Goal: Task Accomplishment & Management: Use online tool/utility

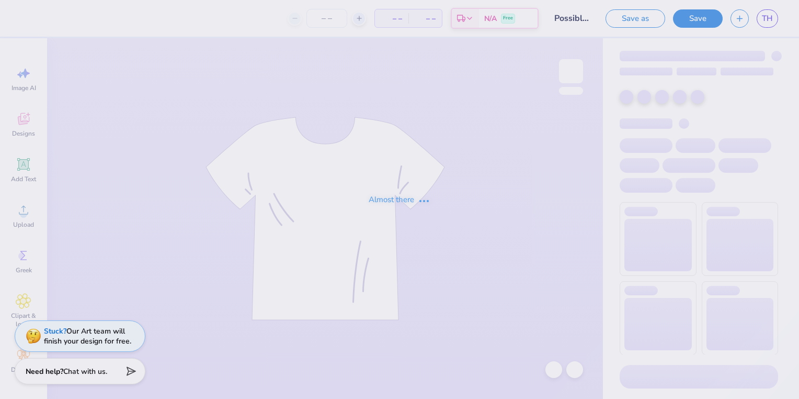
type input "72"
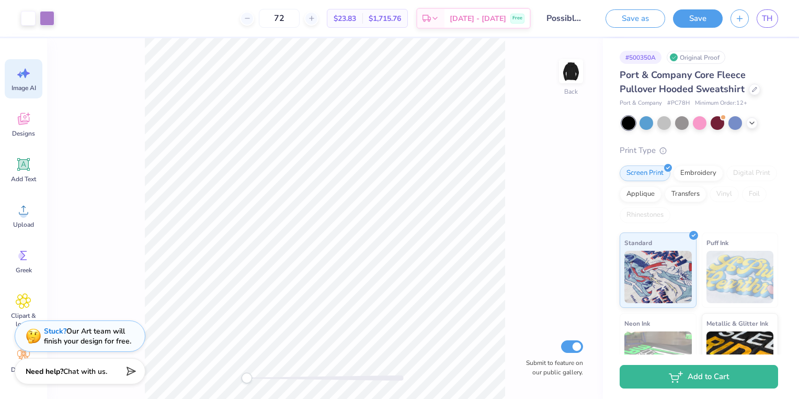
click at [32, 78] on div "Image AI" at bounding box center [24, 78] width 38 height 39
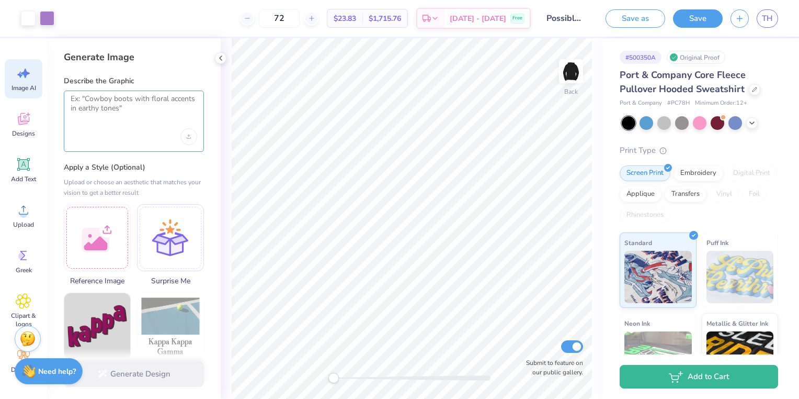
click at [80, 100] on textarea at bounding box center [134, 107] width 127 height 26
click at [75, 105] on textarea at bounding box center [134, 107] width 127 height 26
click at [755, 121] on icon at bounding box center [752, 122] width 8 height 8
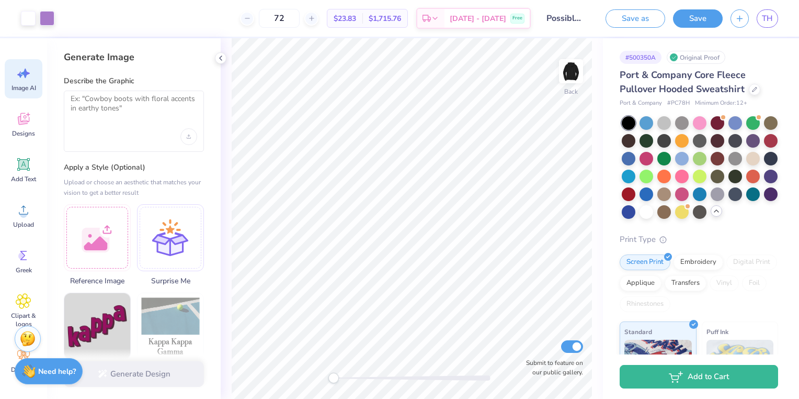
click at [787, 130] on div "# 500350A Original Proof Port & Company Core Fleece Pullover Hooded Sweatshirt …" at bounding box center [701, 297] width 196 height 519
click at [128, 97] on textarea at bounding box center [134, 107] width 127 height 26
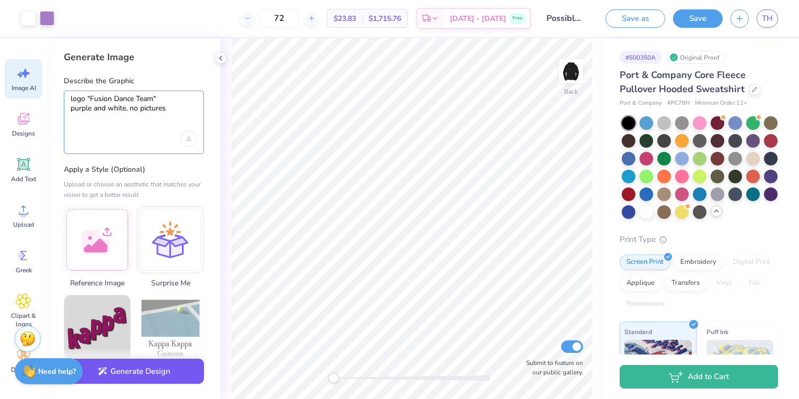
type textarea "logo "Fusion Dance Team" purple and white, no pictures"
click at [142, 380] on button "Generate Design" at bounding box center [134, 371] width 140 height 26
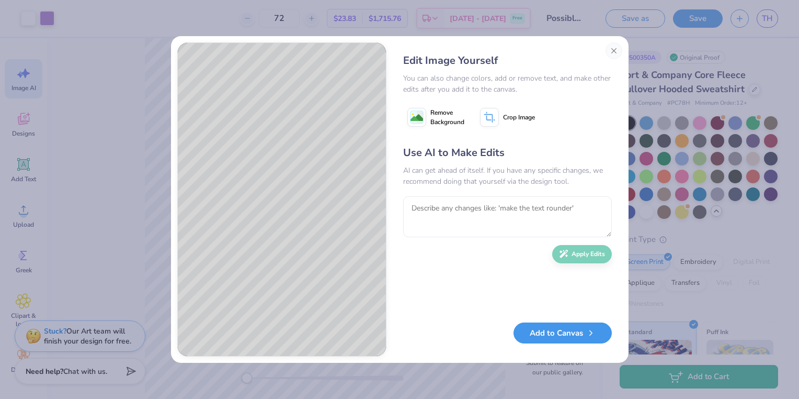
click at [569, 340] on button "Add to Canvas" at bounding box center [563, 332] width 98 height 21
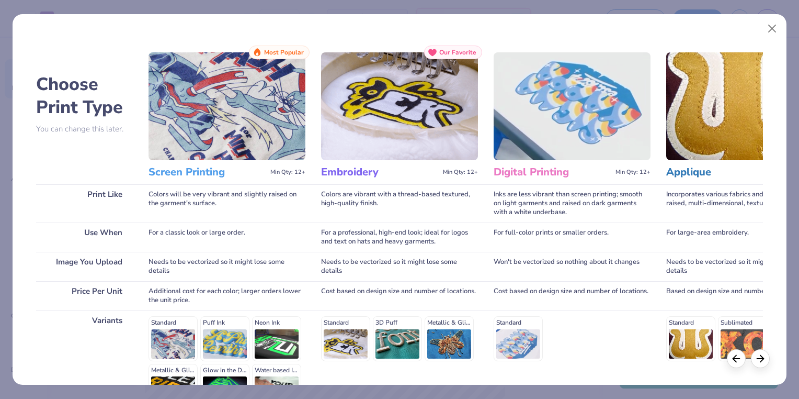
scroll to position [122, 0]
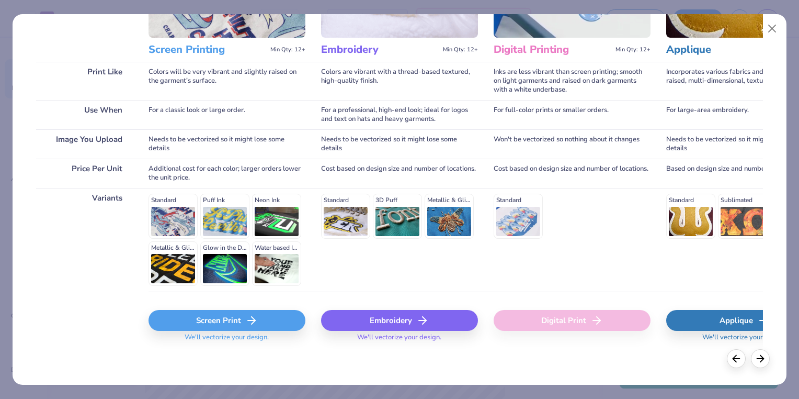
click at [213, 318] on div "Screen Print" at bounding box center [227, 320] width 157 height 21
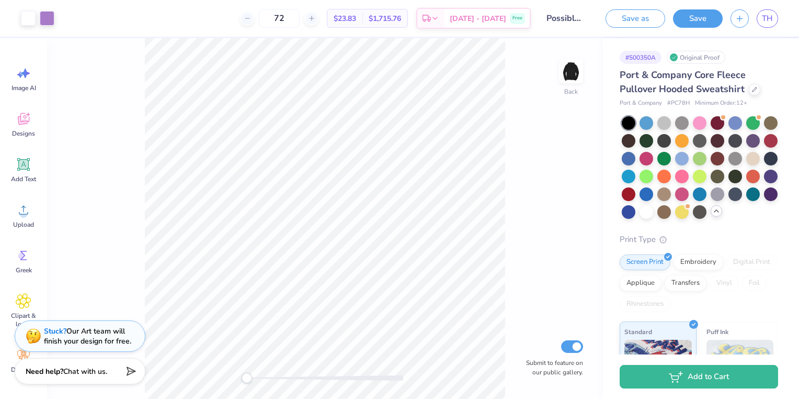
scroll to position [0, 0]
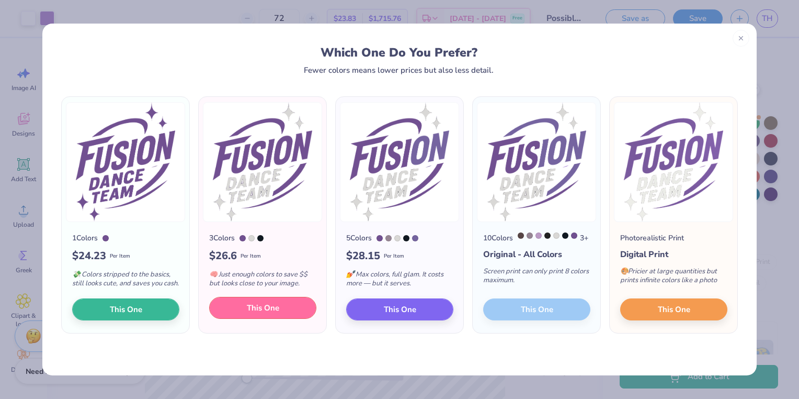
click at [279, 319] on button "This One" at bounding box center [262, 308] width 107 height 22
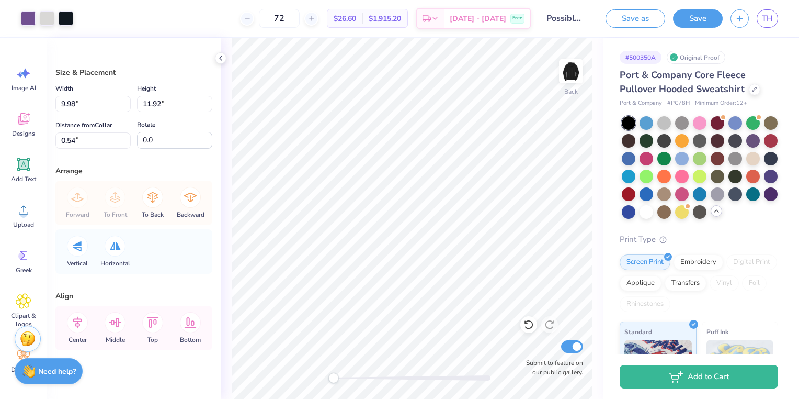
click at [569, 69] on div at bounding box center [399, 199] width 799 height 399
click at [570, 77] on img at bounding box center [571, 71] width 42 height 42
type input "11.90"
type input "14.20"
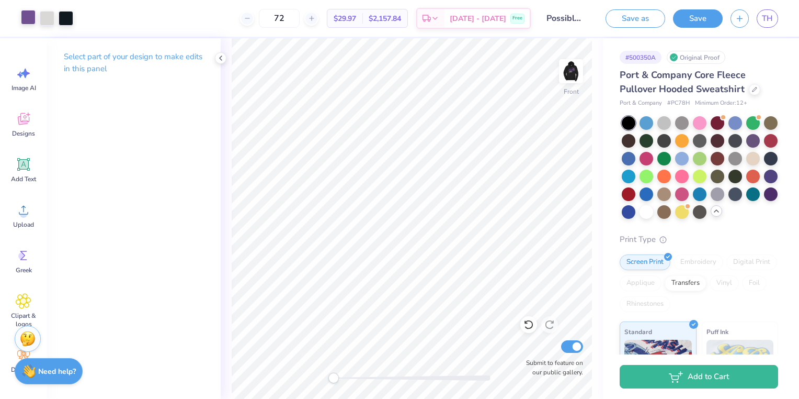
click at [30, 19] on div at bounding box center [28, 17] width 15 height 15
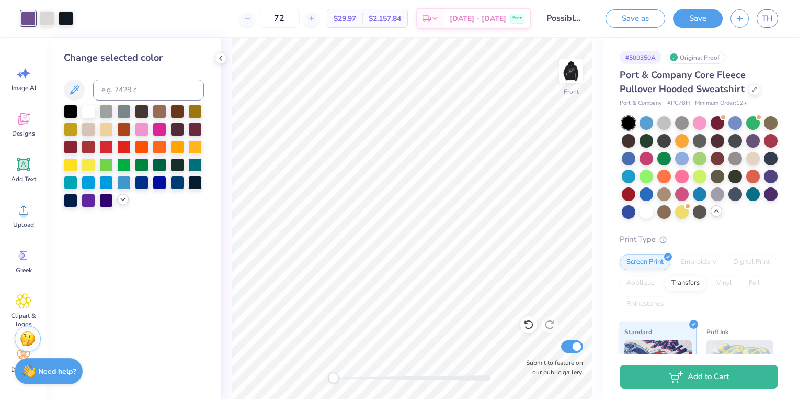
click at [121, 199] on polyline at bounding box center [123, 199] width 4 height 2
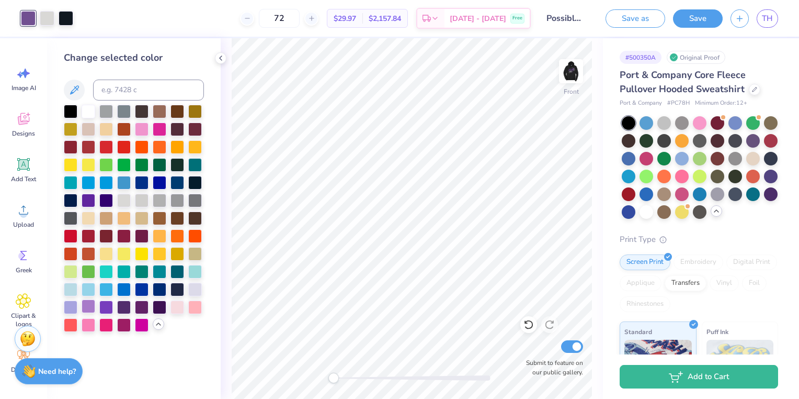
click at [89, 306] on div at bounding box center [89, 306] width 14 height 14
click at [576, 70] on img at bounding box center [571, 71] width 42 height 42
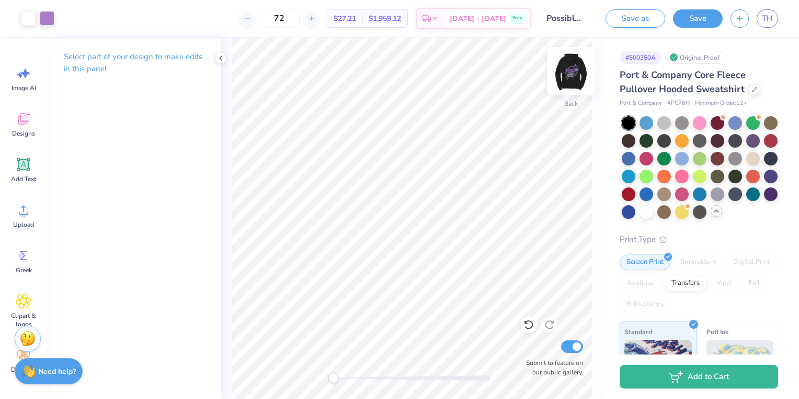
click at [576, 71] on img at bounding box center [571, 71] width 42 height 42
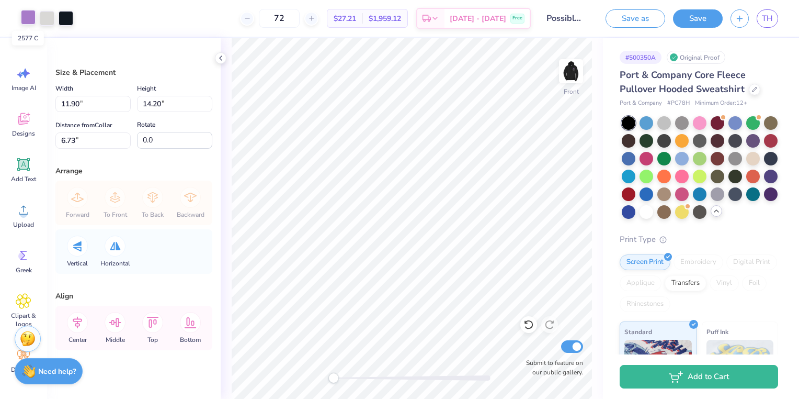
click at [30, 18] on div at bounding box center [28, 17] width 15 height 15
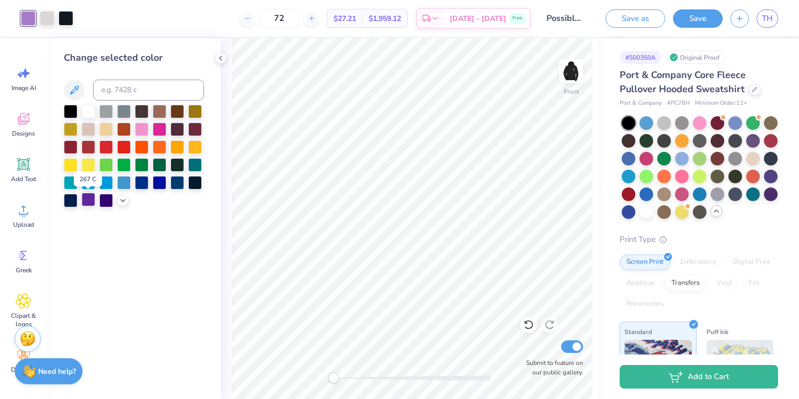
click at [91, 204] on div at bounding box center [89, 200] width 14 height 14
click at [126, 202] on icon at bounding box center [123, 199] width 8 height 8
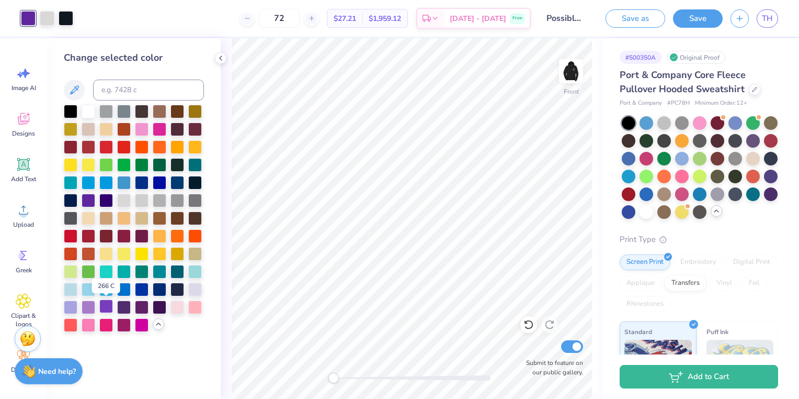
click at [105, 311] on div at bounding box center [106, 306] width 14 height 14
click at [90, 311] on div at bounding box center [89, 306] width 14 height 14
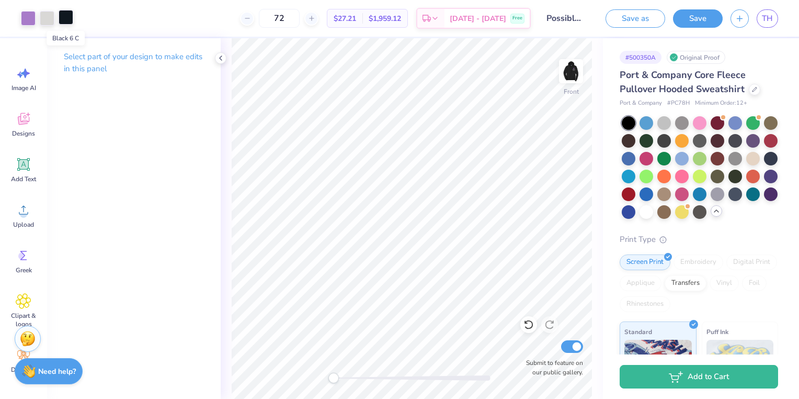
click at [65, 19] on div at bounding box center [66, 17] width 15 height 15
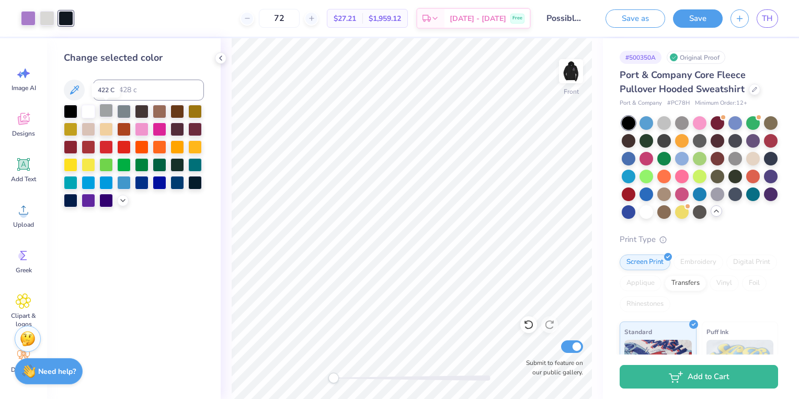
click at [107, 108] on div at bounding box center [106, 111] width 14 height 14
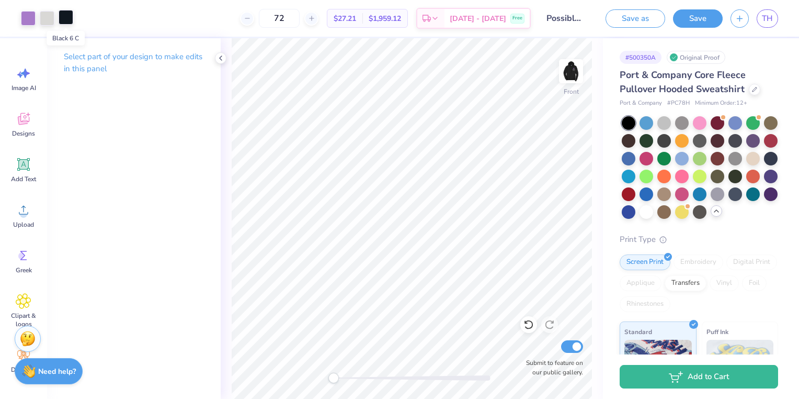
click at [69, 14] on div at bounding box center [66, 17] width 15 height 15
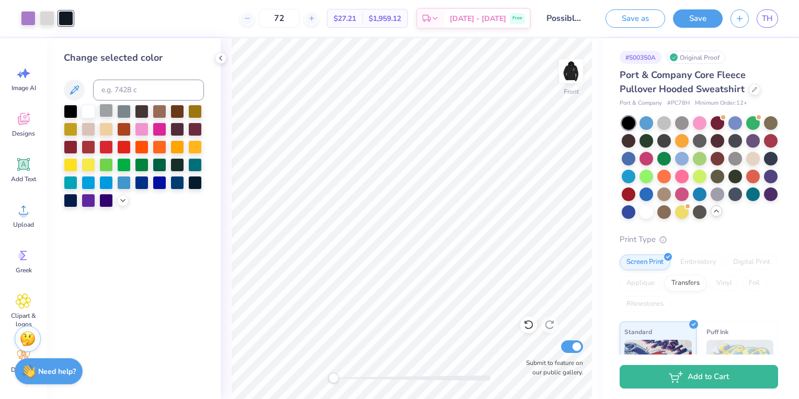
click at [106, 109] on div at bounding box center [106, 111] width 14 height 14
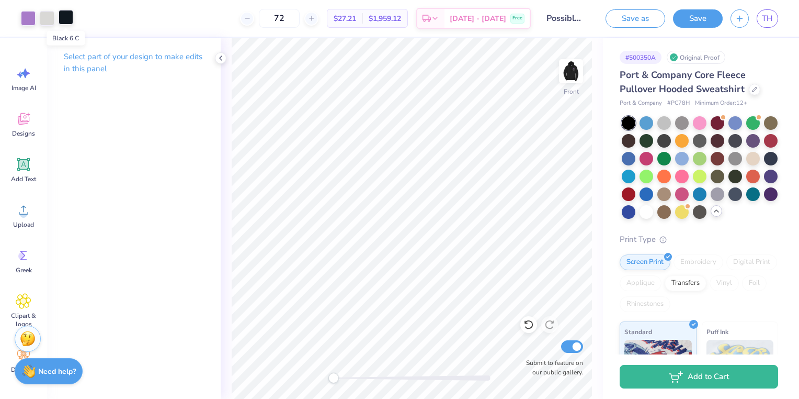
click at [67, 19] on div at bounding box center [66, 17] width 15 height 15
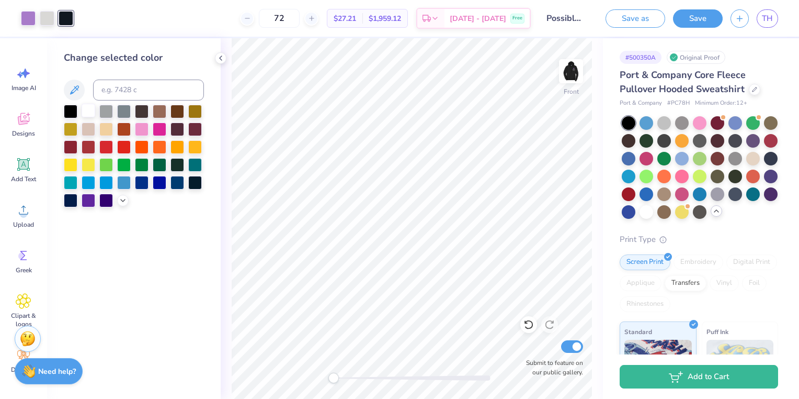
click at [90, 108] on div at bounding box center [89, 111] width 14 height 14
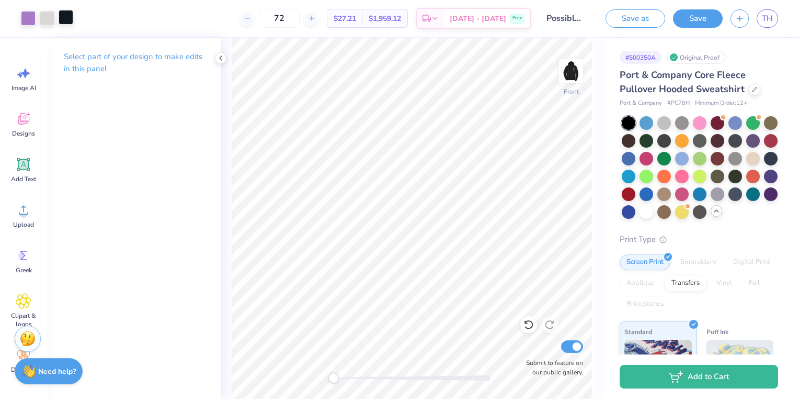
click at [59, 17] on div at bounding box center [66, 17] width 15 height 15
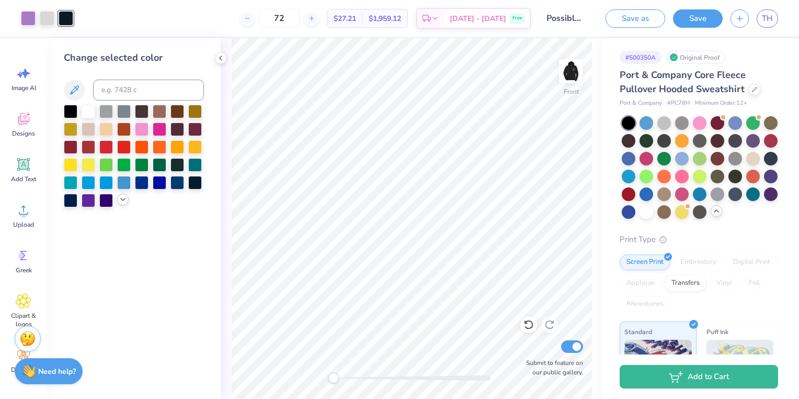
click at [124, 198] on icon at bounding box center [123, 199] width 8 height 8
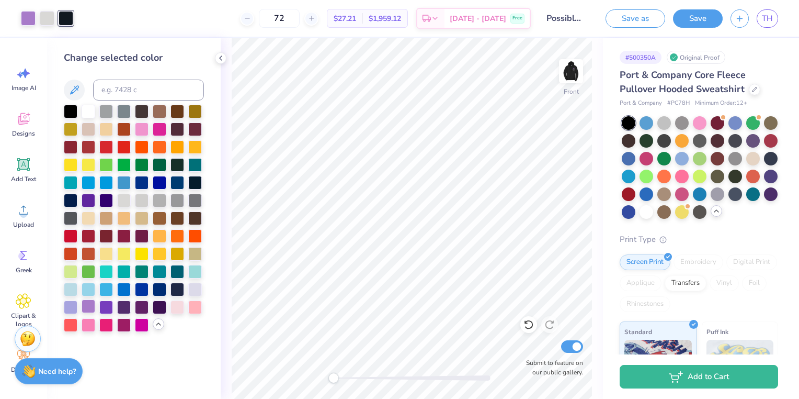
click at [88, 303] on div at bounding box center [89, 306] width 14 height 14
click at [44, 14] on div at bounding box center [47, 17] width 15 height 15
click at [65, 16] on div at bounding box center [66, 17] width 15 height 15
click at [82, 110] on div at bounding box center [89, 111] width 14 height 14
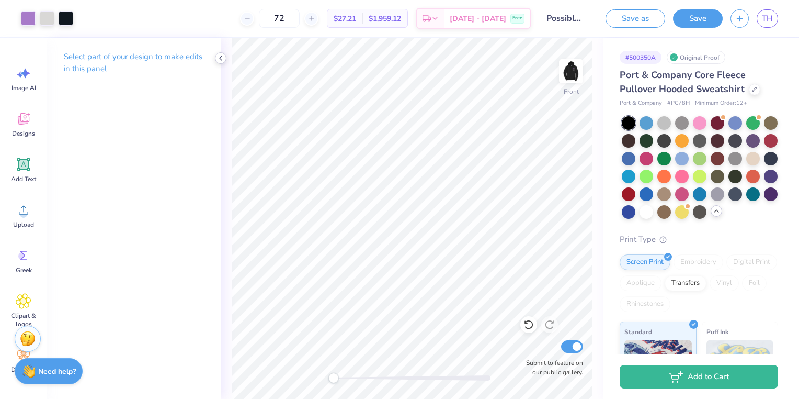
click at [222, 59] on icon at bounding box center [221, 58] width 8 height 8
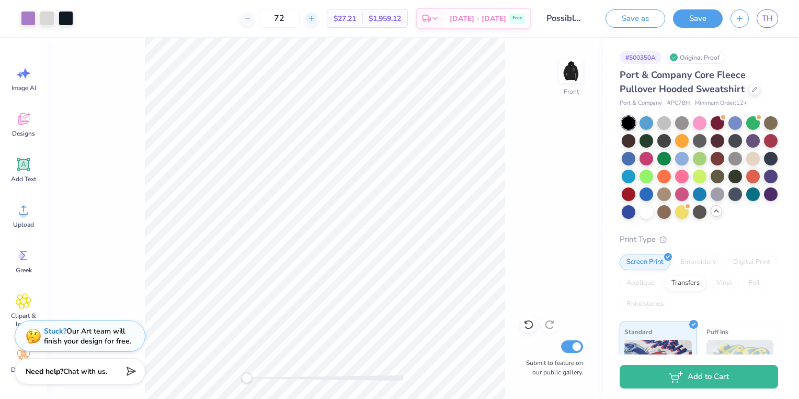
click at [315, 19] on icon at bounding box center [311, 18] width 7 height 7
click at [319, 19] on div at bounding box center [311, 19] width 14 height 14
click at [344, 19] on div at bounding box center [351, 19] width 14 height 14
type input "75"
click at [50, 17] on div at bounding box center [47, 17] width 15 height 15
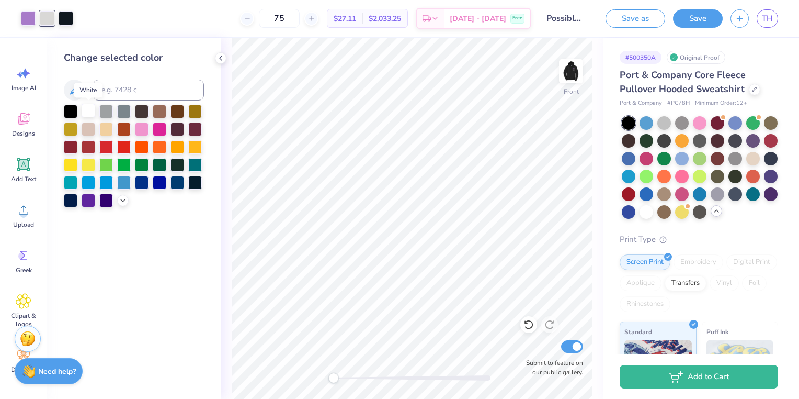
click at [86, 108] on div at bounding box center [89, 111] width 14 height 14
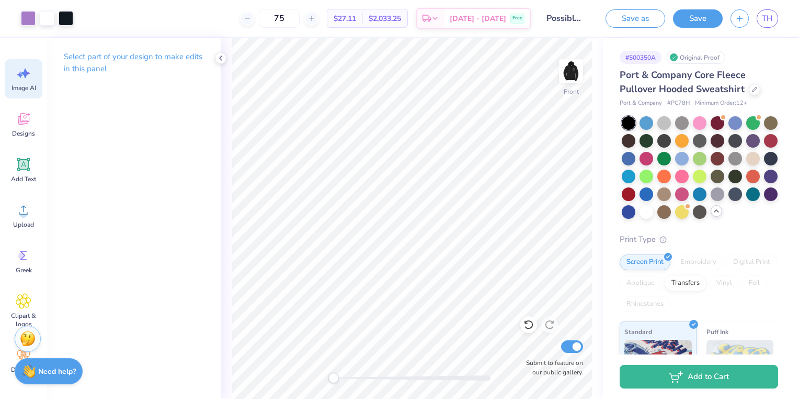
click at [24, 86] on span "Image AI" at bounding box center [24, 88] width 25 height 8
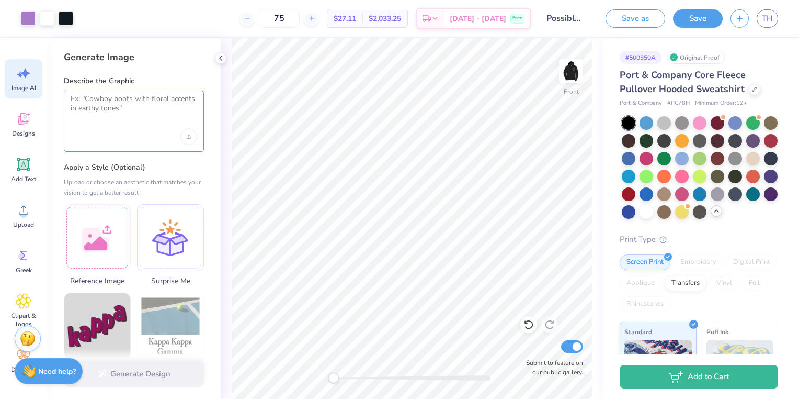
click at [104, 116] on textarea at bounding box center [134, 107] width 127 height 26
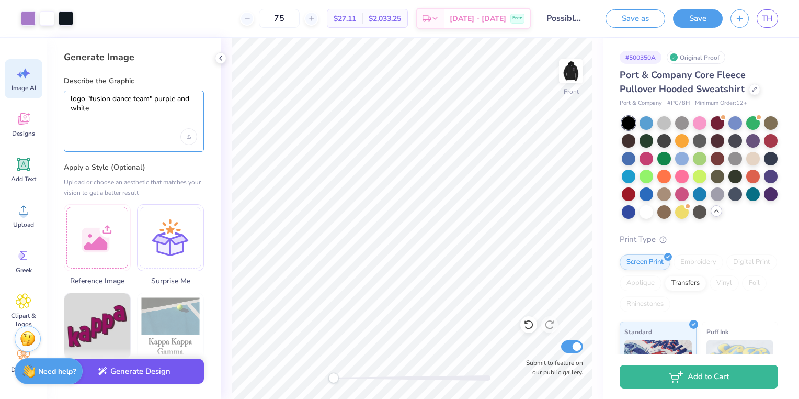
type textarea "logo "fusion dance team" purple and white"
click at [134, 374] on button "Generate Design" at bounding box center [134, 371] width 140 height 26
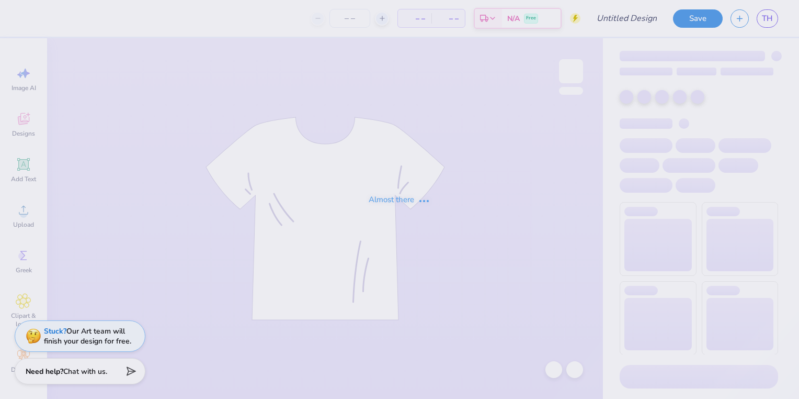
type input "Fusion Pocket Pants"
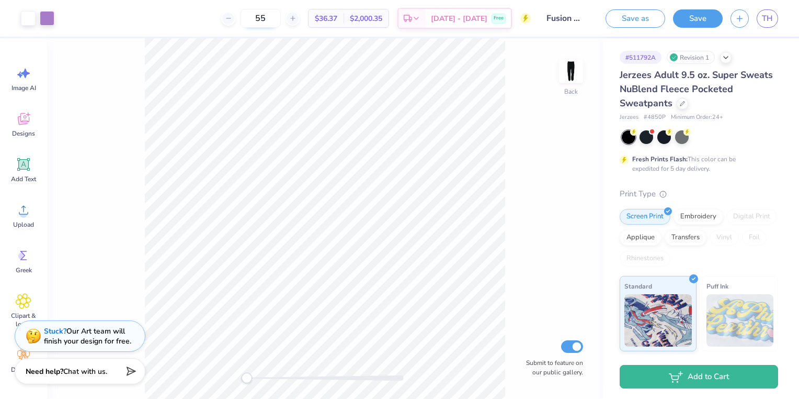
click at [280, 19] on input "55" at bounding box center [260, 18] width 41 height 19
type input "75"
click at [708, 21] on button "Save" at bounding box center [698, 17] width 50 height 18
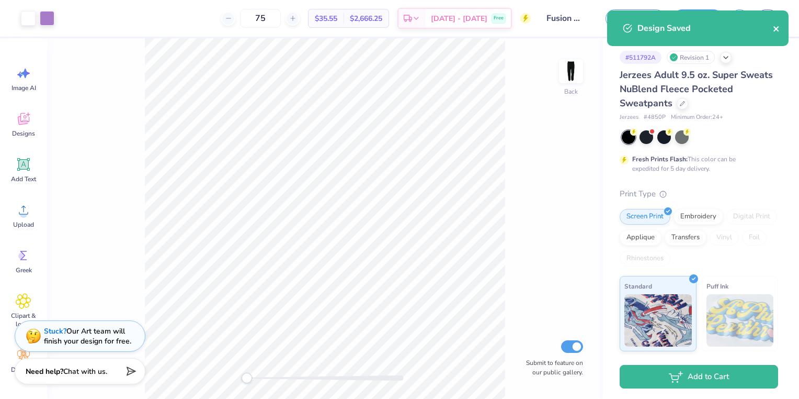
click at [779, 27] on icon "close" at bounding box center [776, 29] width 7 height 8
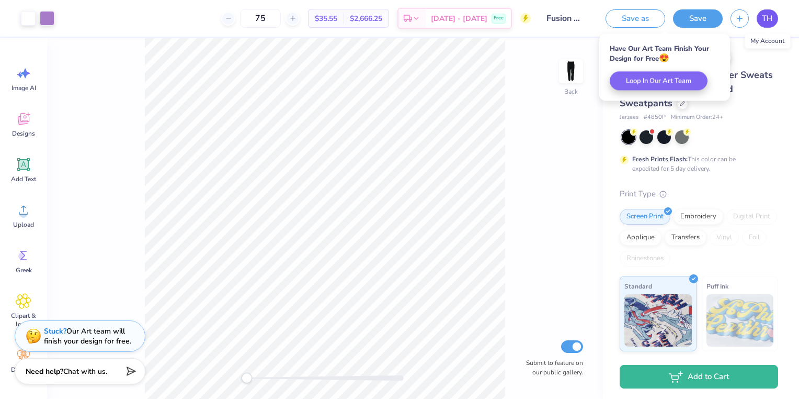
click at [773, 16] on span "TH" at bounding box center [767, 19] width 11 height 12
